Goal: Check status: Check status

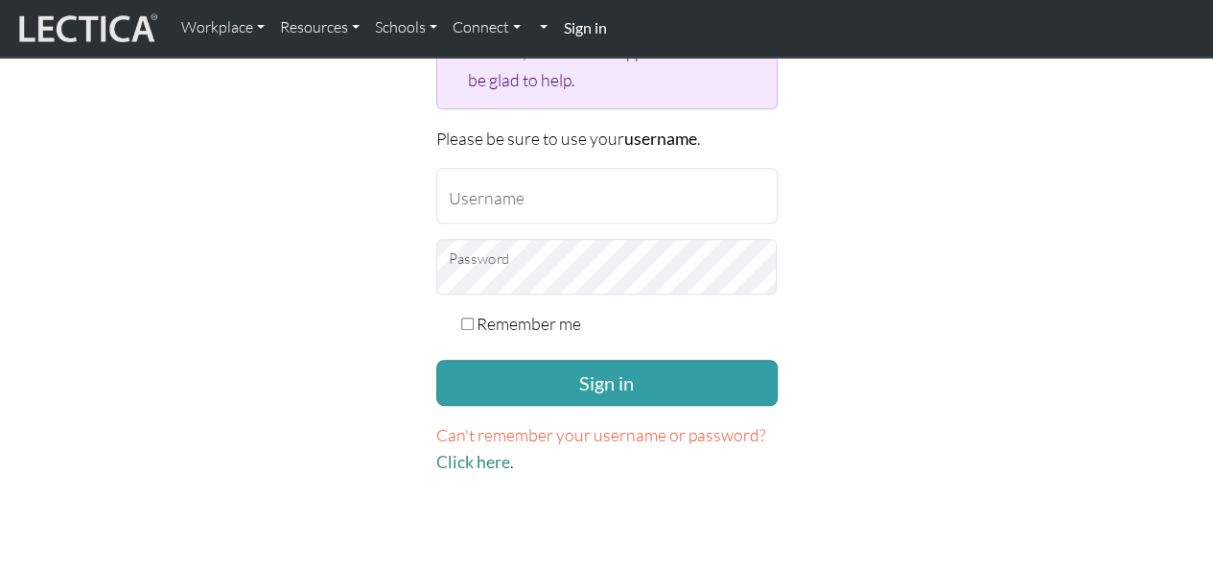
scroll to position [324, 0]
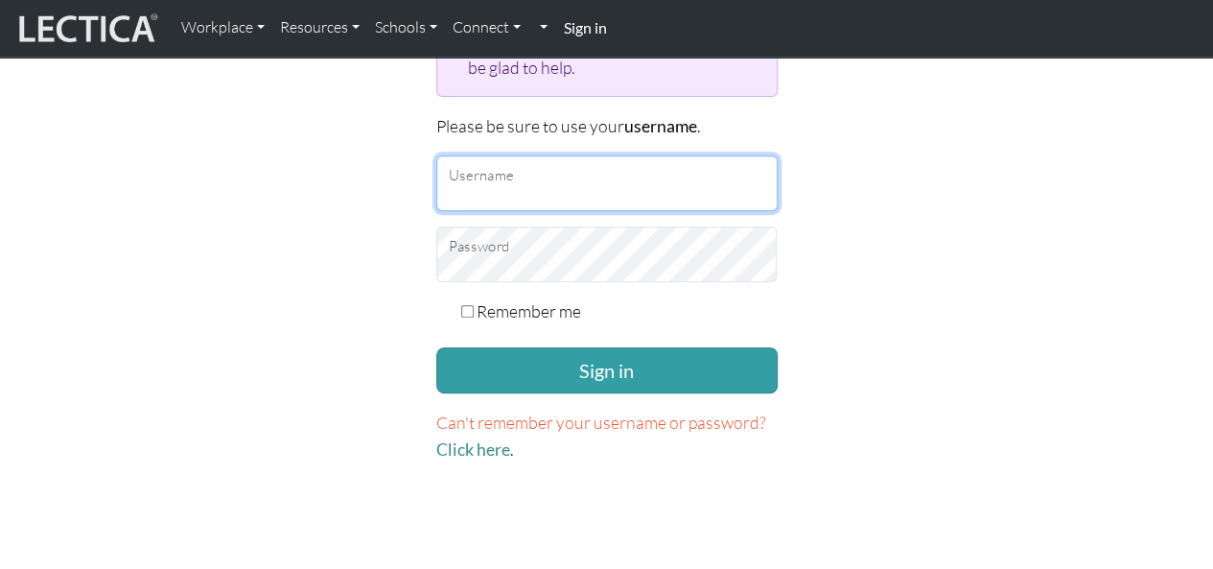
type input "kershner.brad@gmail.com"
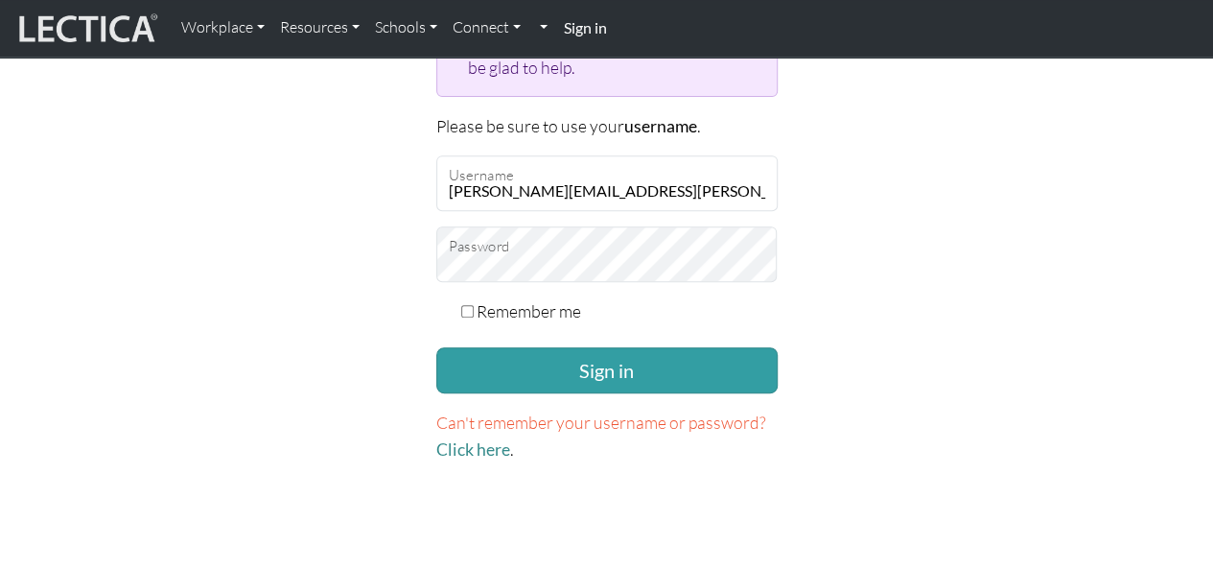
click at [472, 305] on input "Remember me" at bounding box center [467, 311] width 12 height 12
checkbox input "true"
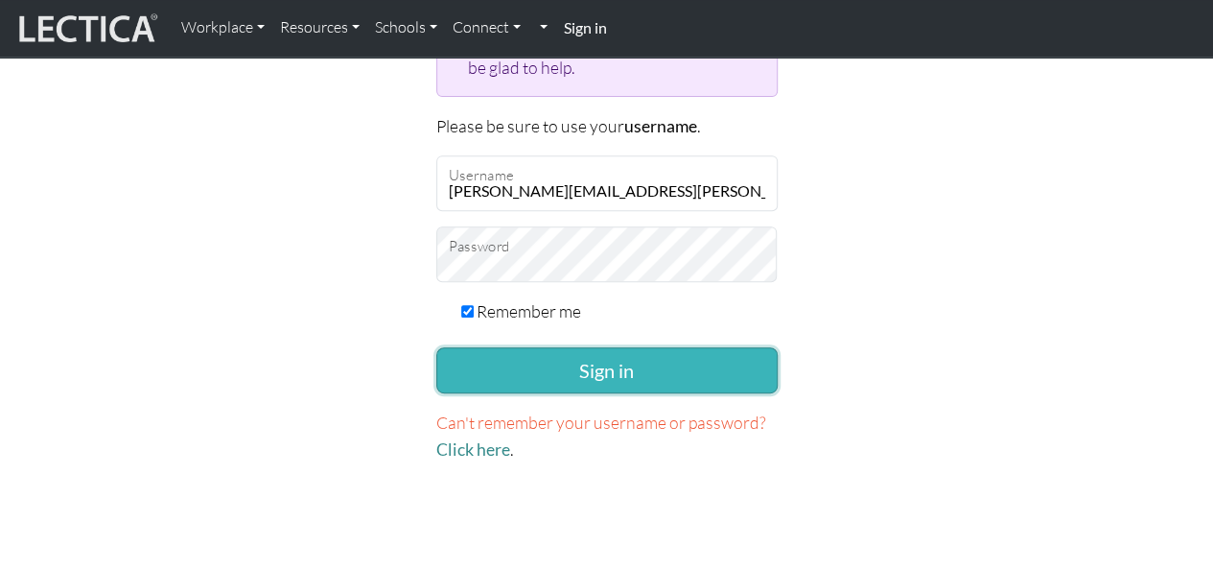
click at [624, 358] on button "Sign in" at bounding box center [606, 370] width 341 height 46
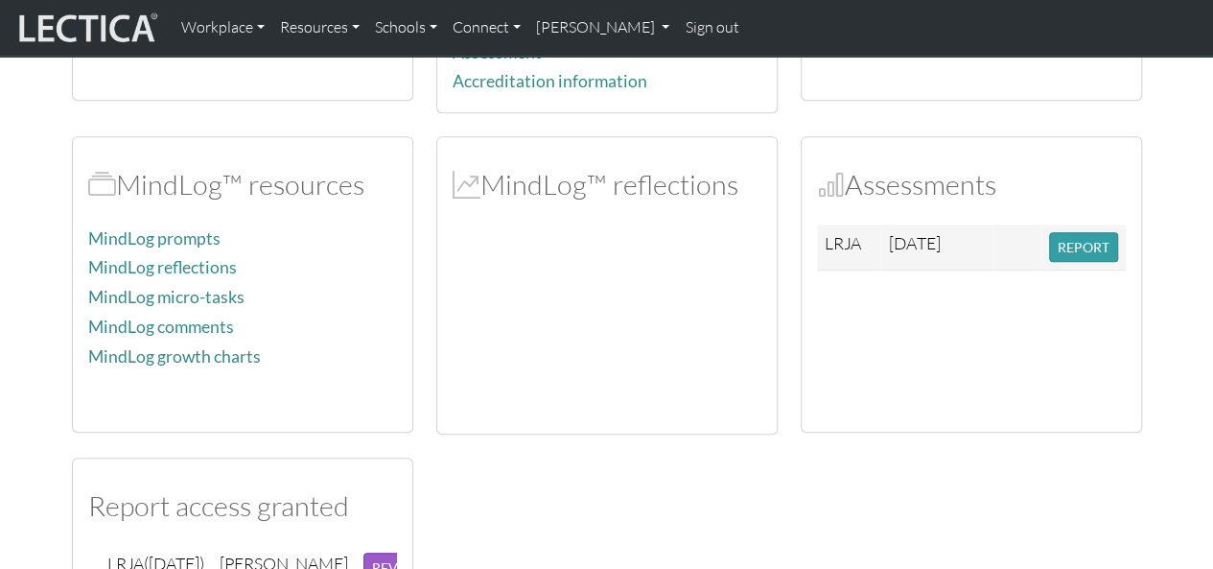
scroll to position [388, 0]
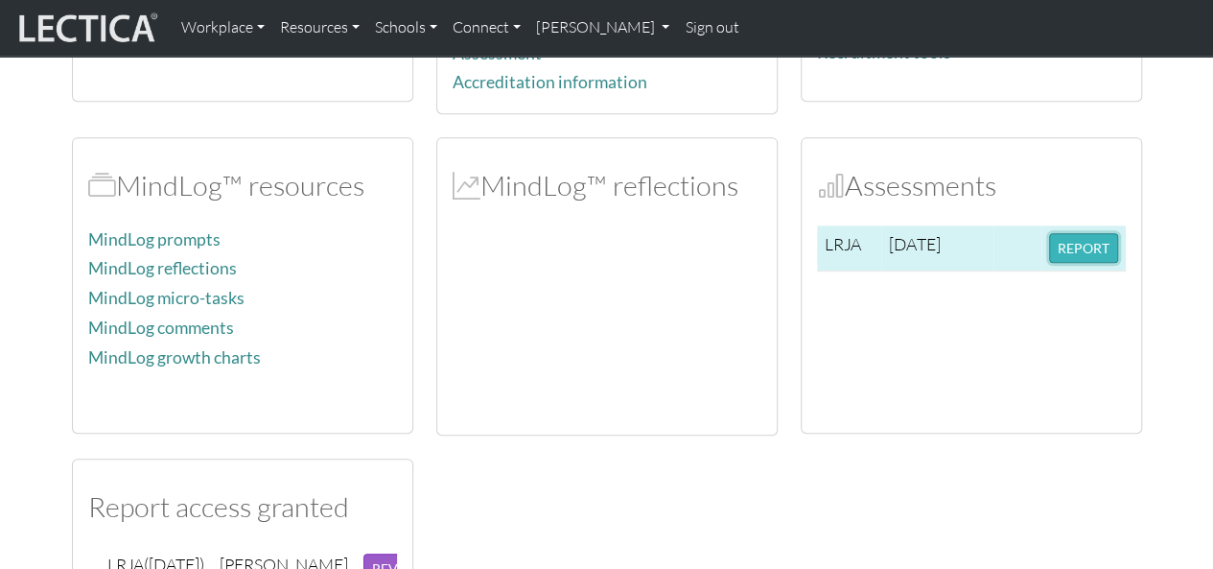
click at [1074, 247] on button "REPORT" at bounding box center [1083, 248] width 69 height 30
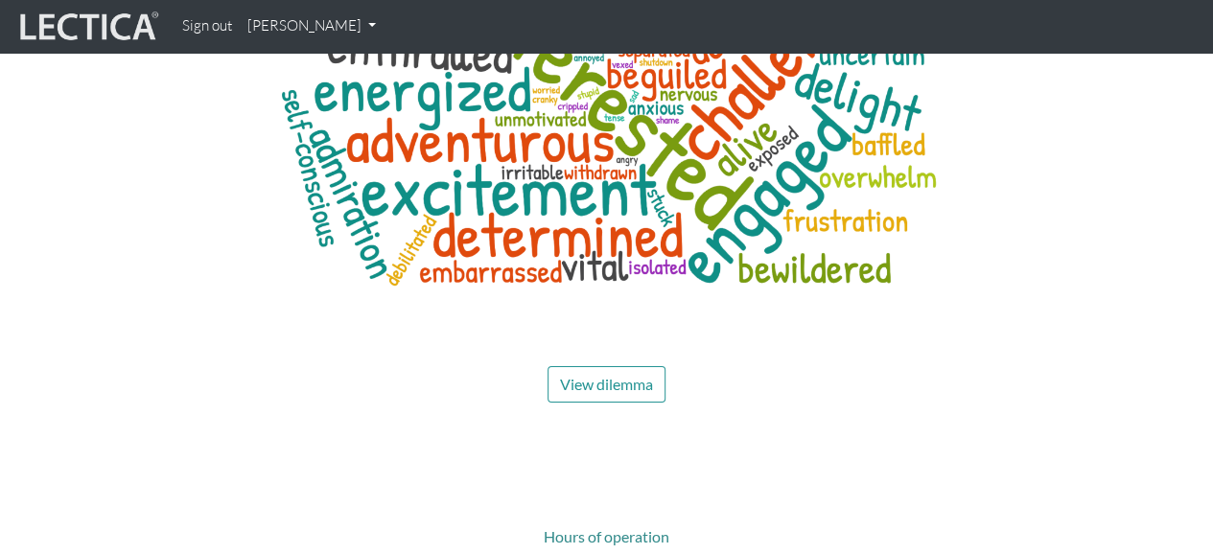
scroll to position [7133, 0]
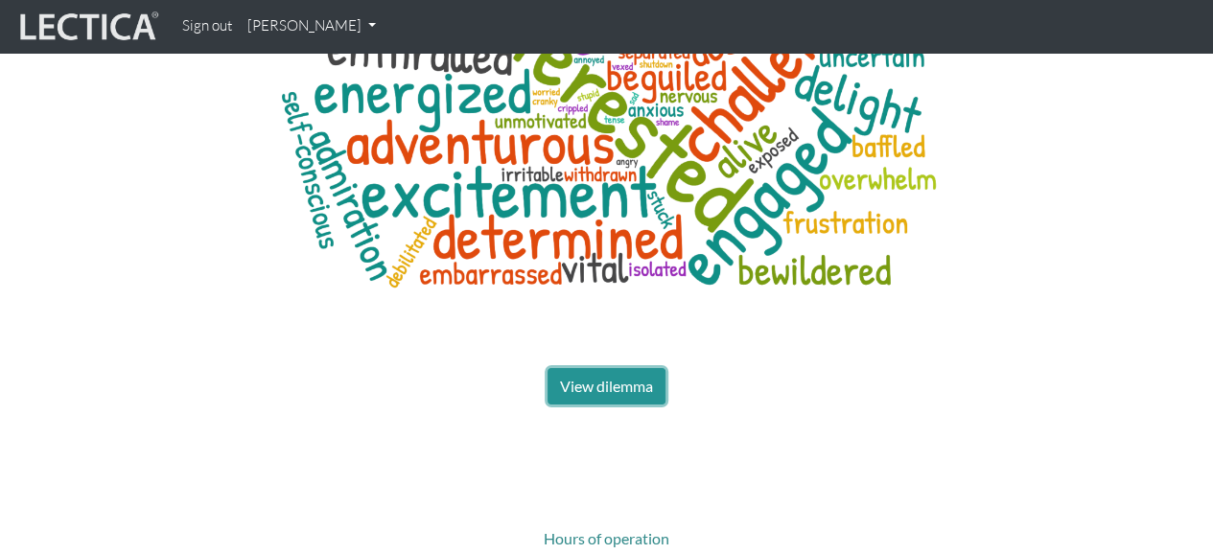
click at [597, 386] on span "View dilemma" at bounding box center [606, 386] width 93 height 18
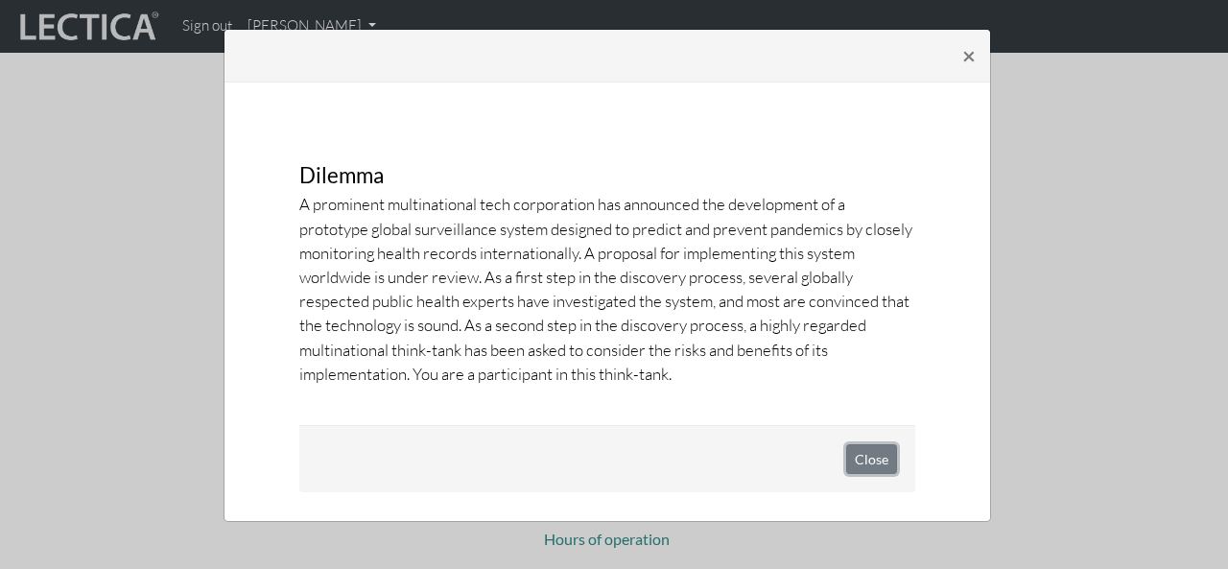
click at [873, 461] on button "Close" at bounding box center [871, 459] width 51 height 30
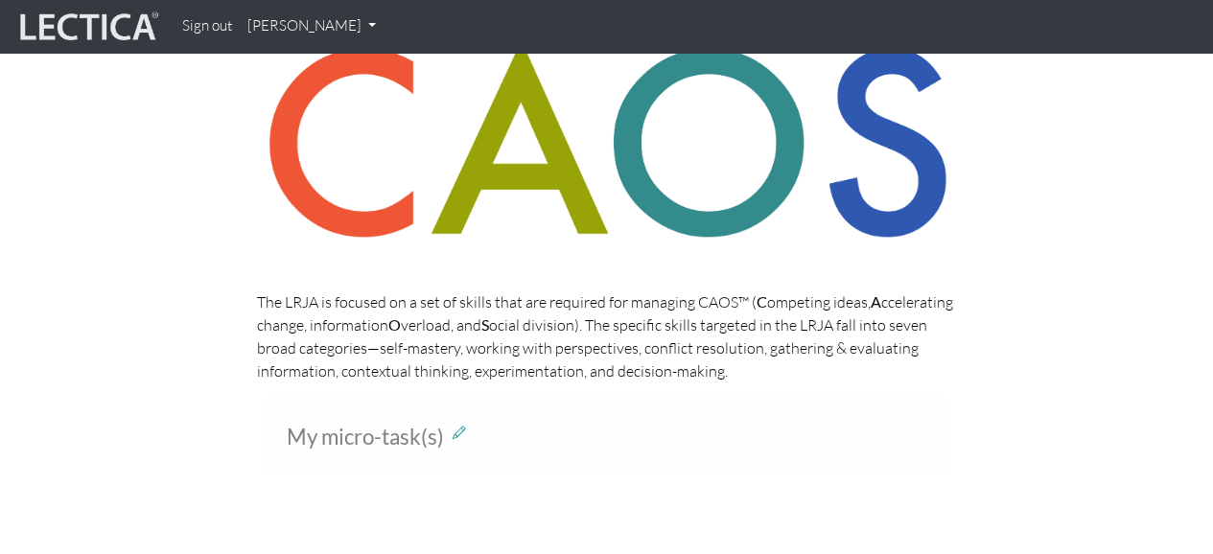
scroll to position [0, 0]
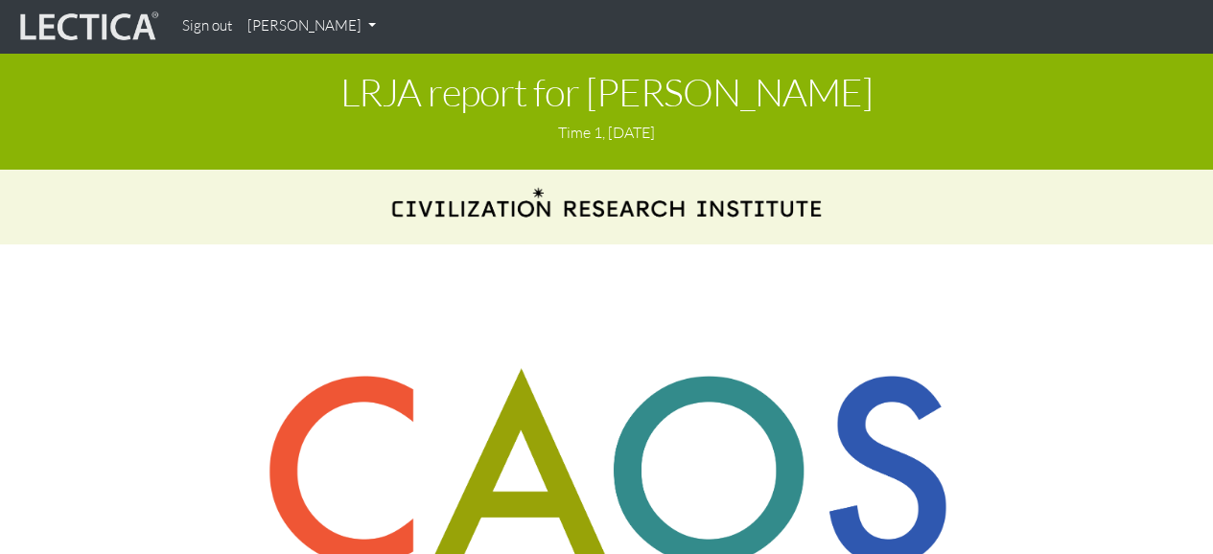
click at [321, 22] on link "[PERSON_NAME]" at bounding box center [312, 26] width 144 height 37
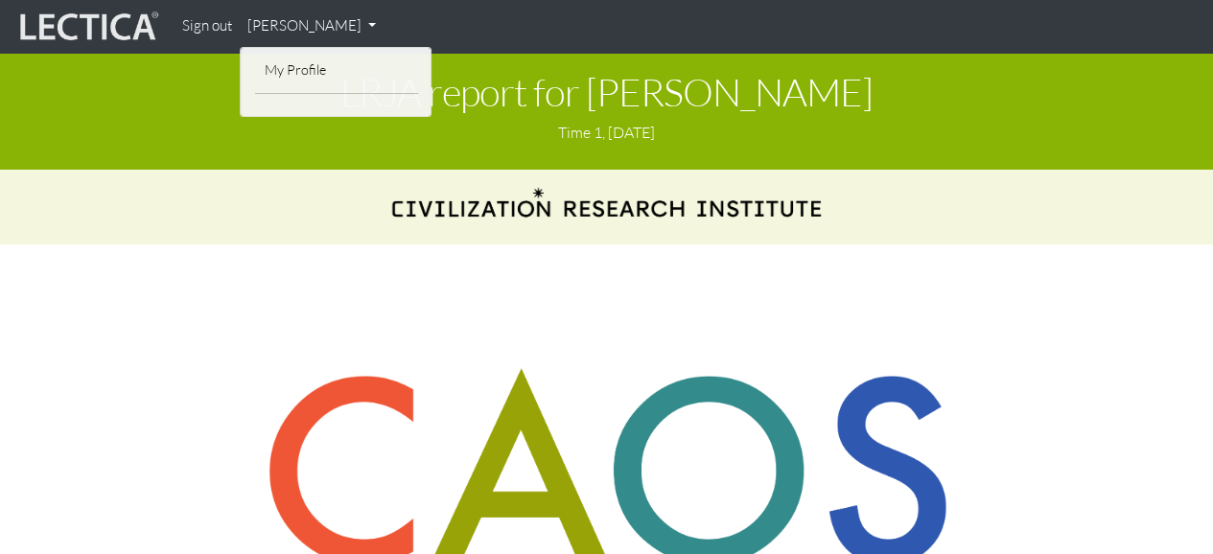
click at [908, 421] on img at bounding box center [607, 470] width 700 height 204
